Goal: Task Accomplishment & Management: Manage account settings

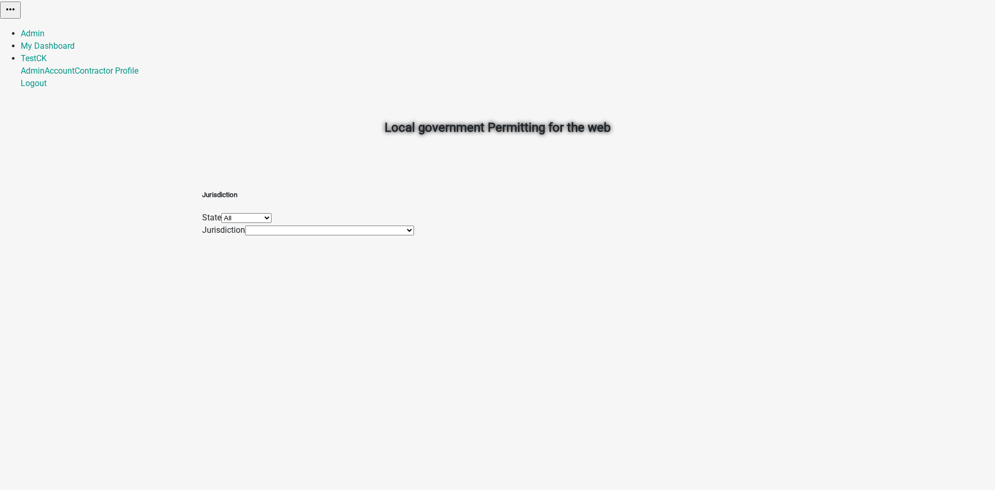
click at [47, 53] on link "TestCK" at bounding box center [34, 58] width 26 height 10
click at [138, 76] on link "Contractor Profile" at bounding box center [107, 71] width 64 height 10
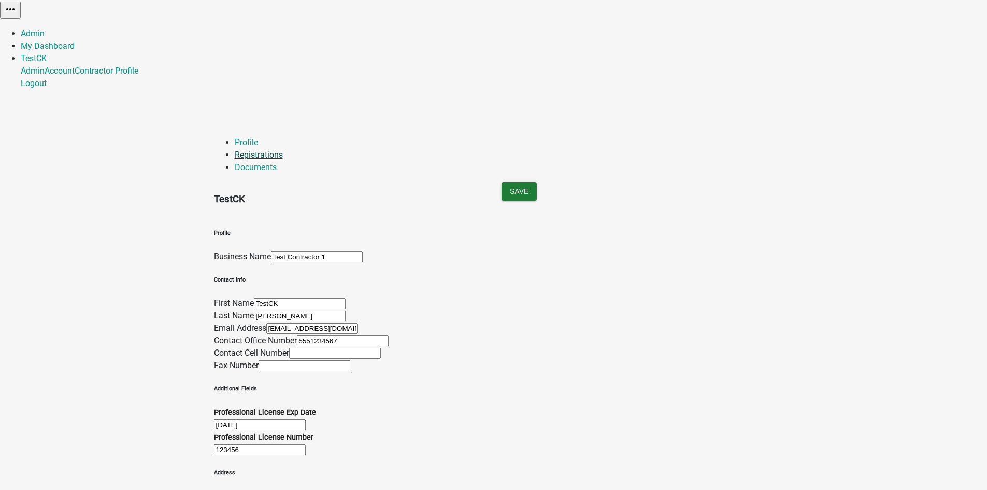
click at [283, 150] on link "Registrations" at bounding box center [259, 155] width 48 height 10
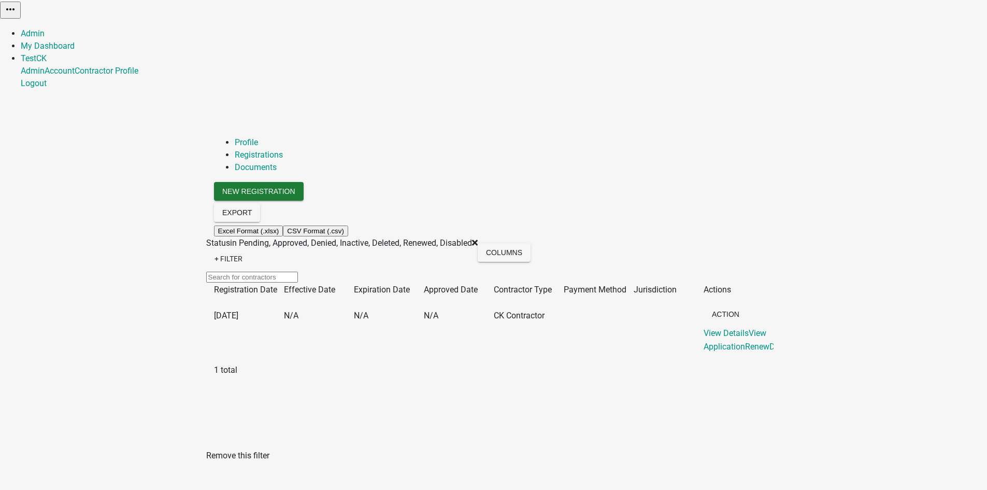
click at [472, 240] on icon at bounding box center [475, 243] width 6 height 6
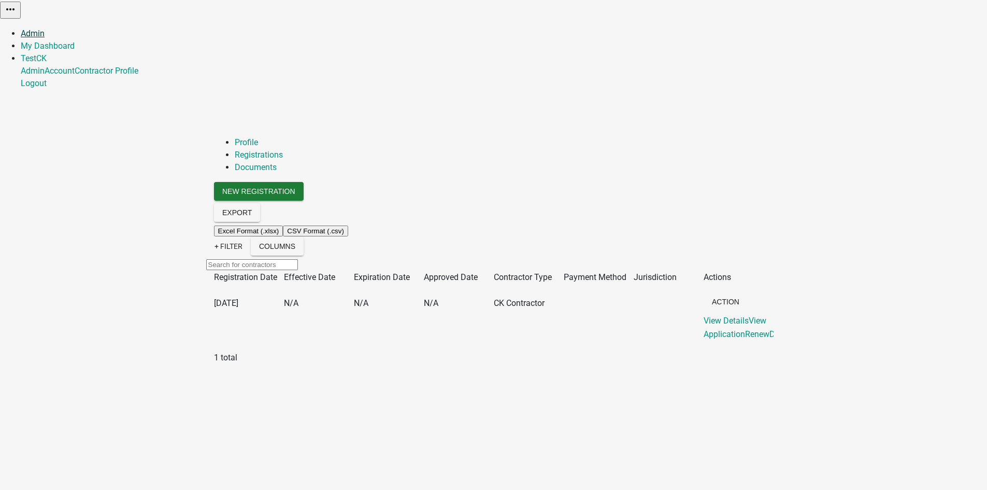
click at [45, 28] on link "Admin" at bounding box center [33, 33] width 24 height 10
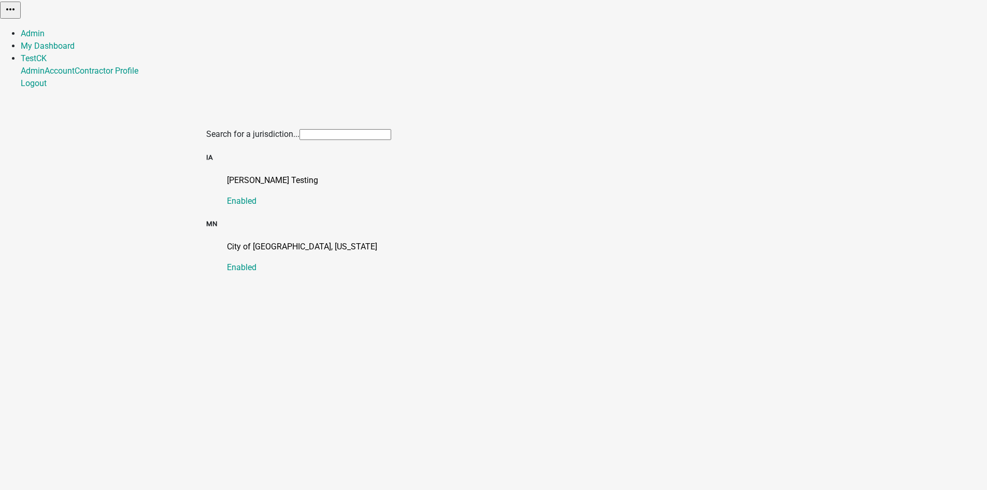
click at [0, 16] on img at bounding box center [0, 8] width 0 height 16
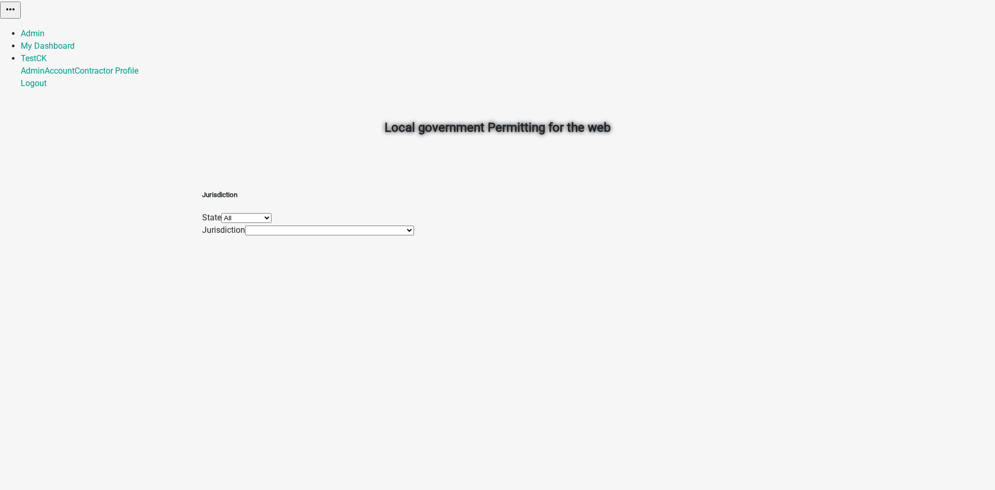
click at [271, 223] on select "All [US_STATE] [US_STATE] [US_STATE] [US_STATE] [US_STATE] [US_STATE] [US_STATE…" at bounding box center [246, 218] width 50 height 10
select select "[US_STATE]"
click at [271, 213] on select "All [US_STATE] [US_STATE] [US_STATE] [US_STATE] [US_STATE] [US_STATE] [US_STATE…" at bounding box center [246, 218] width 50 height 10
click at [367, 235] on select "[GEOGRAPHIC_DATA], [US_STATE] City of [GEOGRAPHIC_DATA], [US_STATE] City of [GE…" at bounding box center [325, 230] width 161 height 10
drag, startPoint x: 833, startPoint y: 101, endPoint x: 913, endPoint y: 71, distance: 86.2
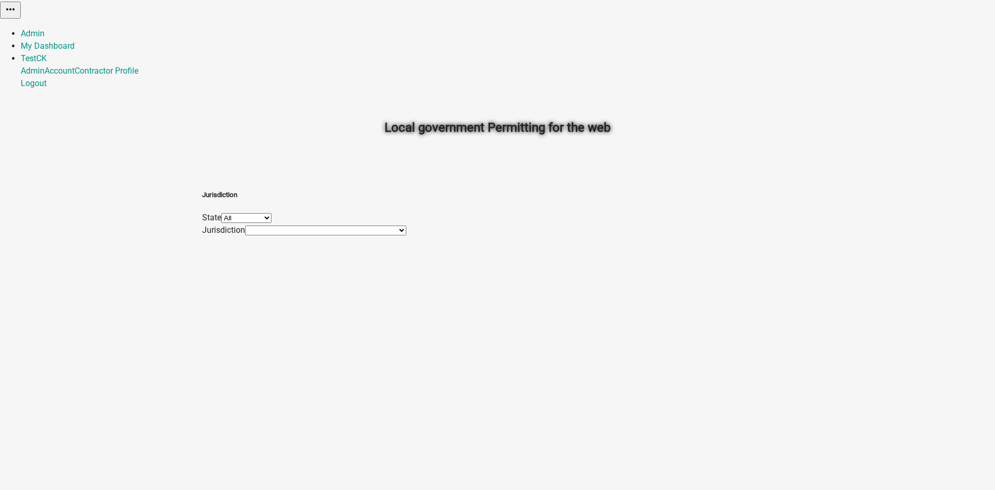
click at [833, 101] on div "Local government Permitting for the web Jurisdiction State All [US_STATE] [US_S…" at bounding box center [497, 245] width 995 height 490
click at [75, 41] on link "My Dashboard" at bounding box center [48, 46] width 54 height 10
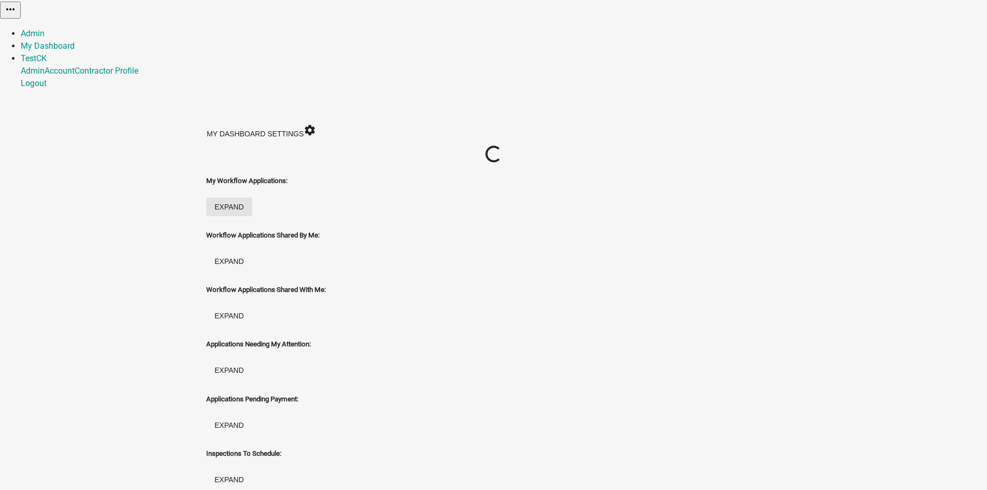
click at [252, 197] on button "expand" at bounding box center [229, 206] width 46 height 19
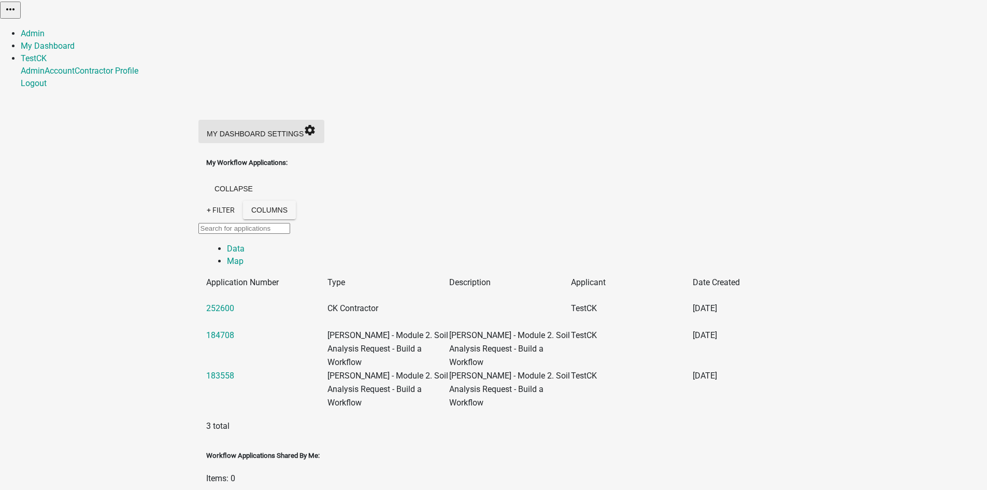
click at [316, 124] on icon "settings" at bounding box center [310, 130] width 12 height 12
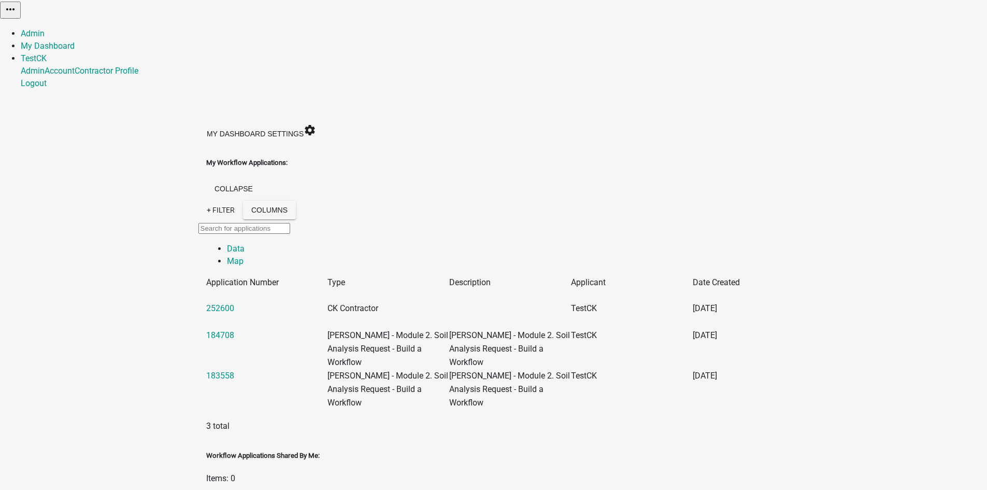
click at [47, 53] on link "TestCK" at bounding box center [34, 58] width 26 height 10
click at [47, 88] on link "Logout" at bounding box center [34, 83] width 26 height 10
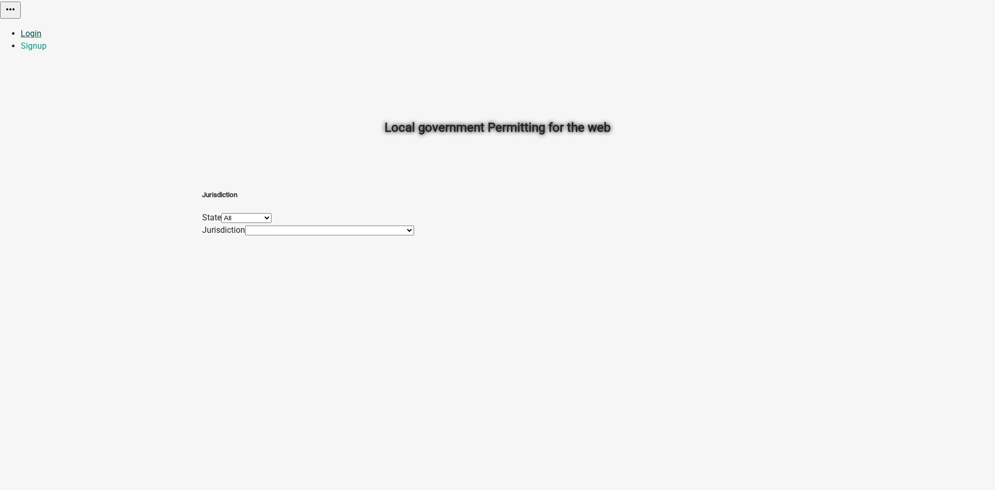
click at [41, 28] on link "Login" at bounding box center [31, 33] width 21 height 10
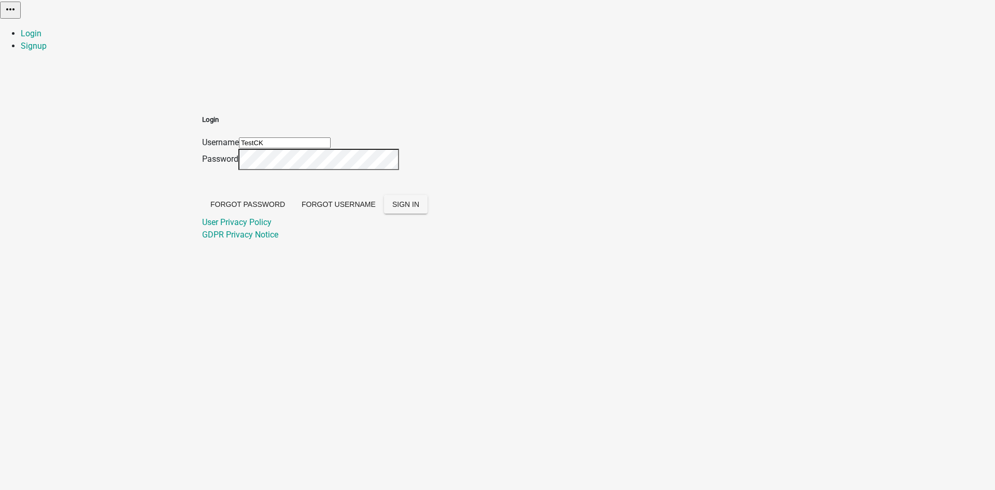
click at [331, 137] on input "TestCK" at bounding box center [285, 142] width 92 height 11
type input "Ckolb"
click at [419, 208] on span "SIGN IN" at bounding box center [405, 204] width 27 height 8
